Goal: Navigation & Orientation: Find specific page/section

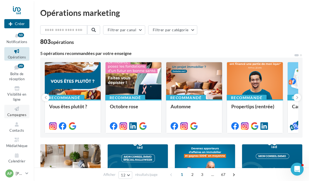
click at [19, 114] on span "Campagnes" at bounding box center [16, 115] width 19 height 4
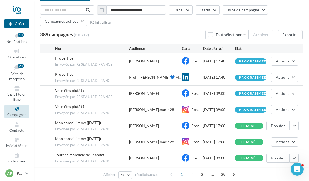
scroll to position [29, 0]
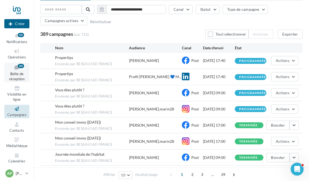
click at [18, 69] on icon at bounding box center [17, 67] width 22 height 7
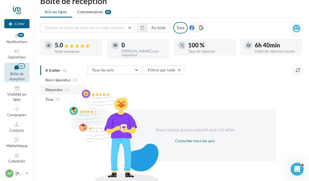
scroll to position [31, 0]
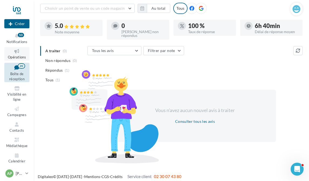
click at [18, 56] on span "Opérations" at bounding box center [17, 57] width 18 height 4
